Goal: Find specific page/section: Find specific page/section

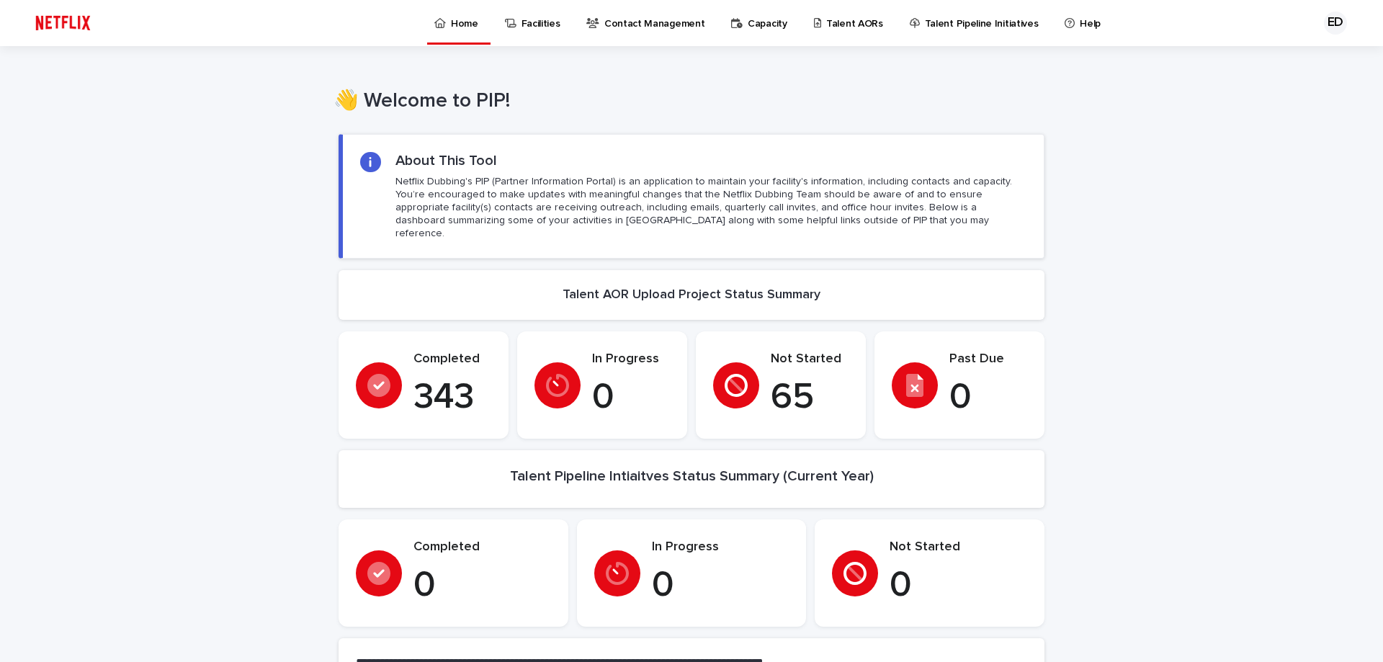
click at [853, 22] on p "Talent AORs" at bounding box center [854, 15] width 57 height 30
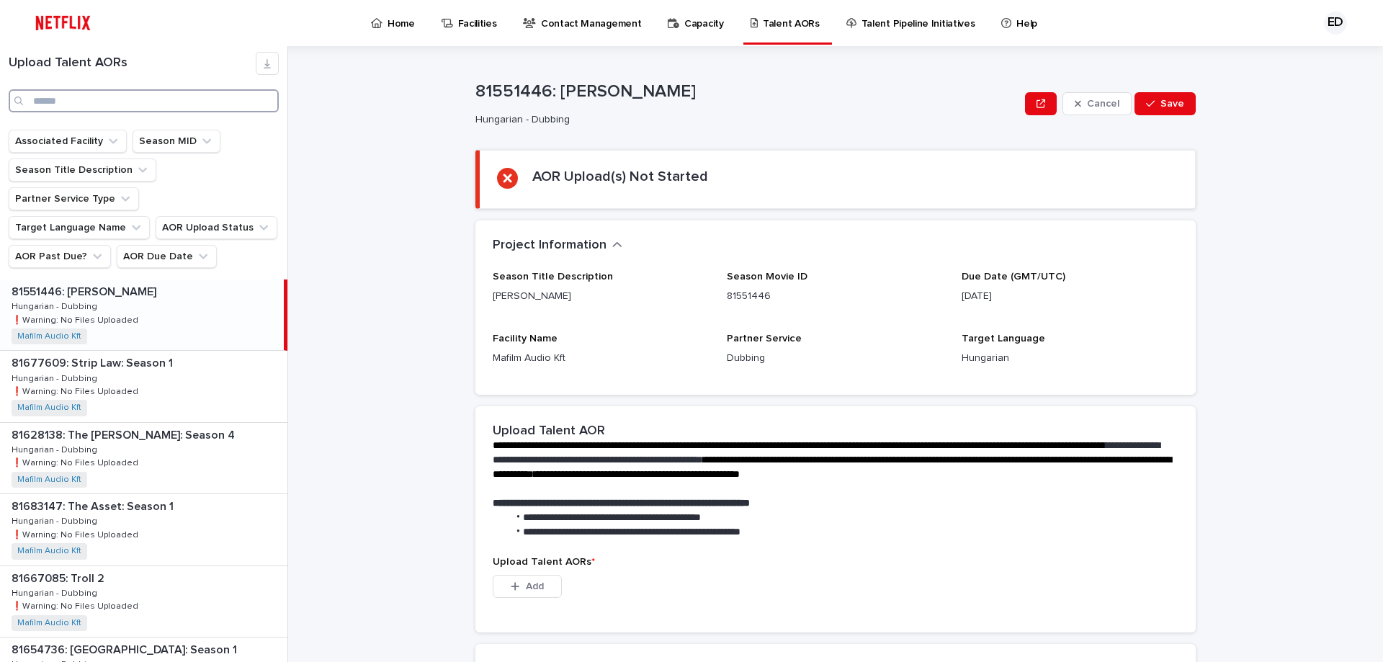
click at [117, 100] on input "Search" at bounding box center [144, 100] width 270 height 23
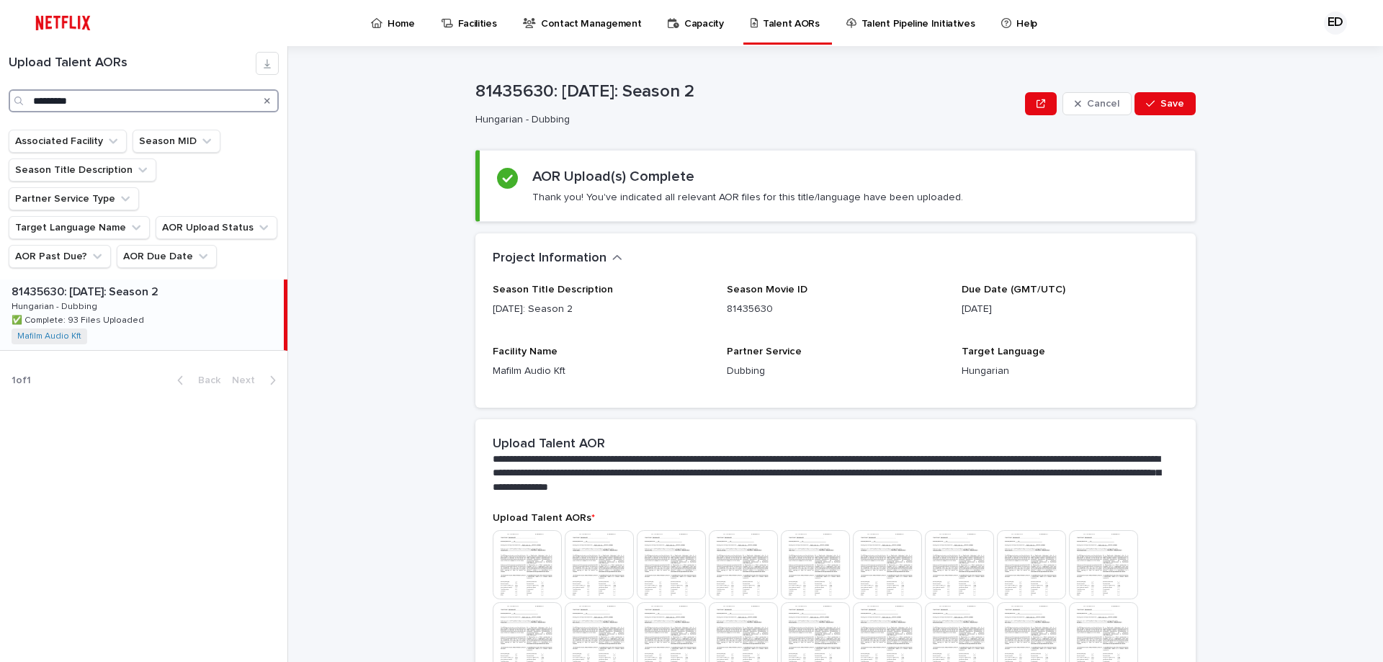
drag, startPoint x: 149, startPoint y: 100, endPoint x: -330, endPoint y: 89, distance: 479.0
click at [0, 89] on html "Home Facilities Contact Management Capacity Talent AORs Talent Pipeline Initiat…" at bounding box center [691, 331] width 1383 height 662
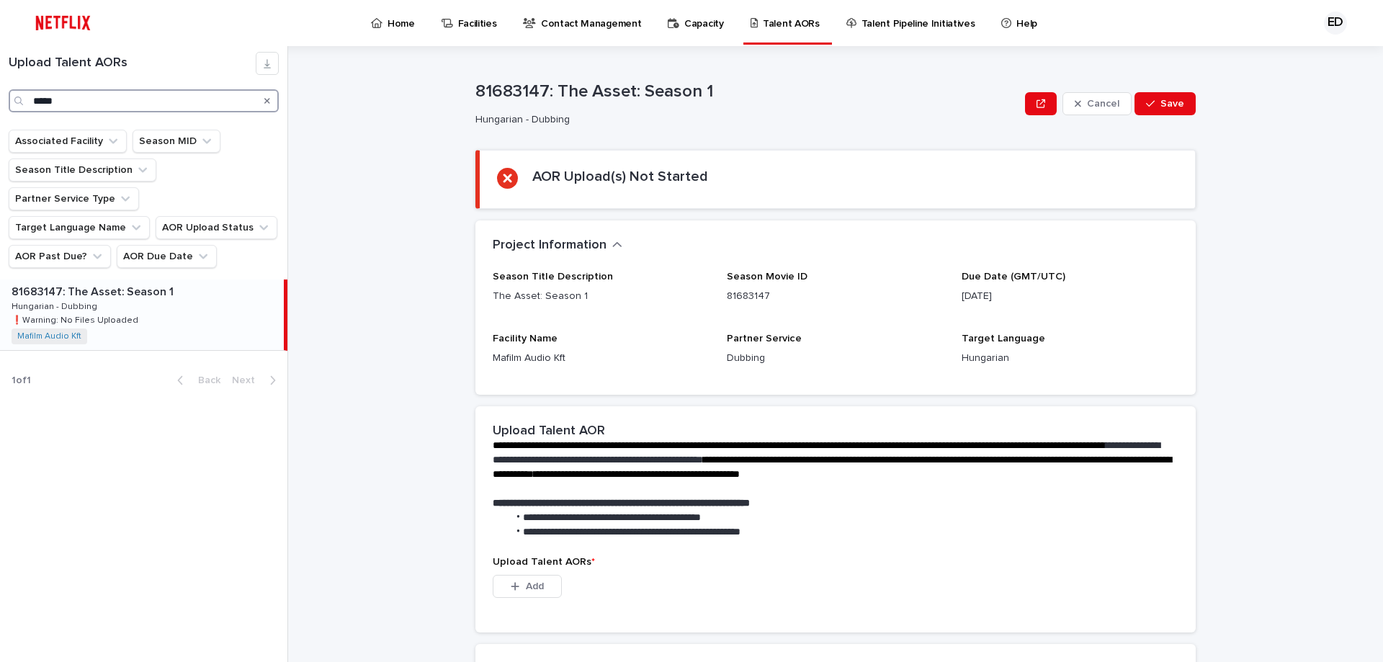
drag, startPoint x: 112, startPoint y: 93, endPoint x: -94, endPoint y: 68, distance: 206.7
click at [0, 68] on html "Home Facilities Contact Management Capacity Talent AORs Talent Pipeline Initiat…" at bounding box center [691, 331] width 1383 height 662
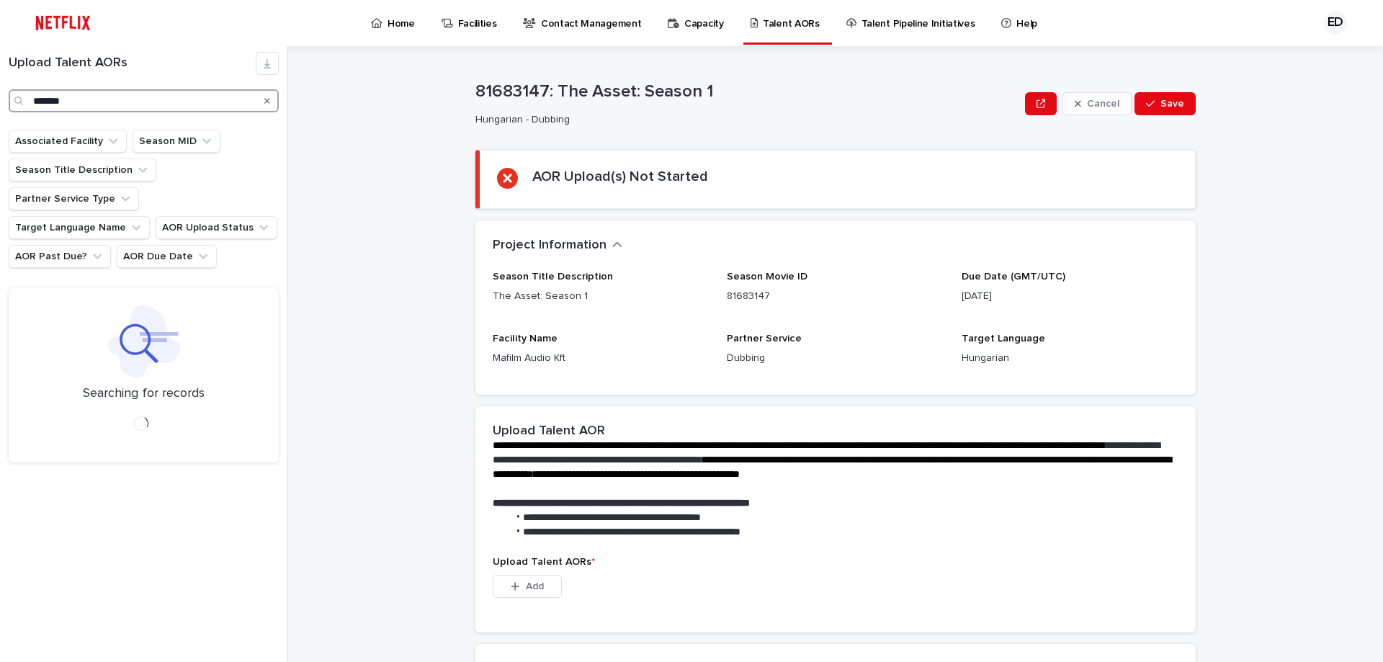
type input "*******"
